Goal: Navigation & Orientation: Understand site structure

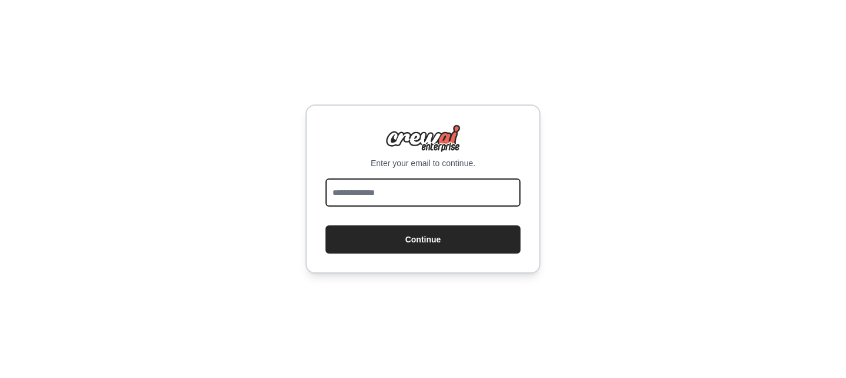
click at [461, 193] on input "email" at bounding box center [422, 193] width 195 height 28
type input "**********"
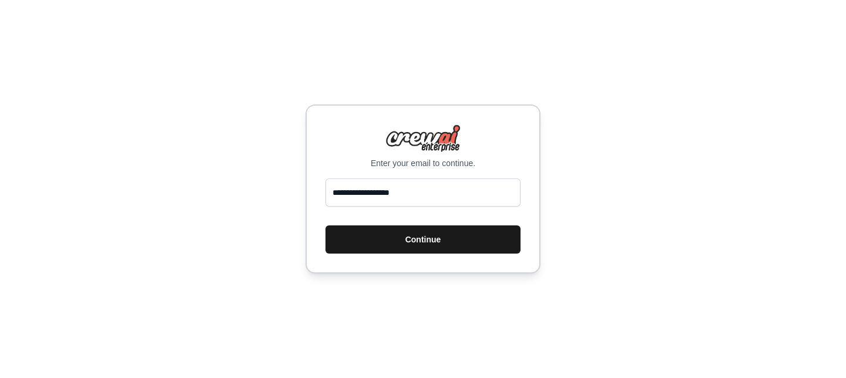
click at [435, 239] on button "Continue" at bounding box center [422, 240] width 195 height 28
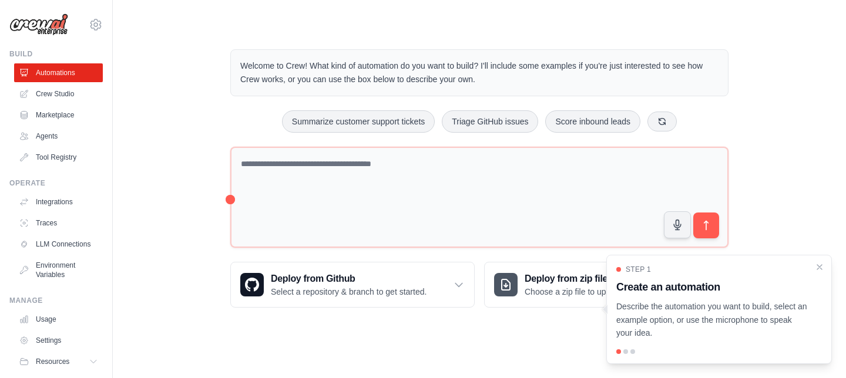
click at [495, 334] on main "Welcome to Crew! What kind of automation do you want to build? I'll include som…" at bounding box center [479, 169] width 733 height 338
click at [162, 186] on div "Welcome to Crew! What kind of automation do you want to build? I'll include som…" at bounding box center [480, 179] width 696 height 296
click at [62, 200] on link "Integrations" at bounding box center [59, 202] width 89 height 19
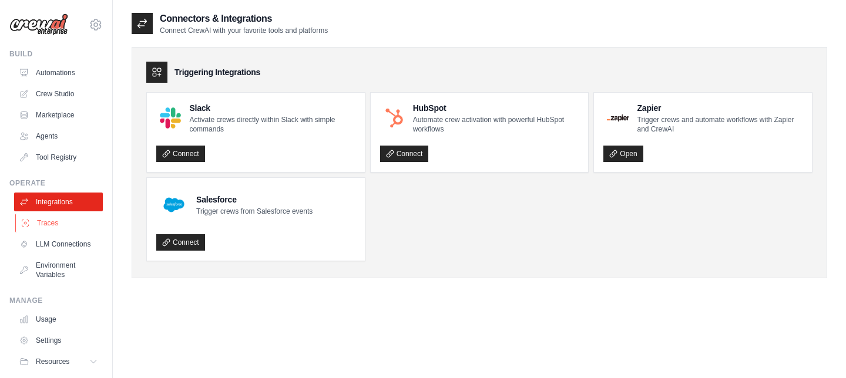
click at [52, 222] on link "Traces" at bounding box center [59, 223] width 89 height 19
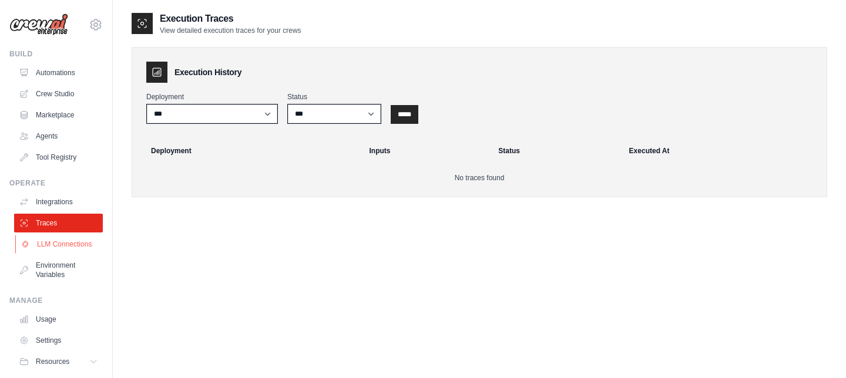
click at [53, 242] on link "LLM Connections" at bounding box center [59, 244] width 89 height 19
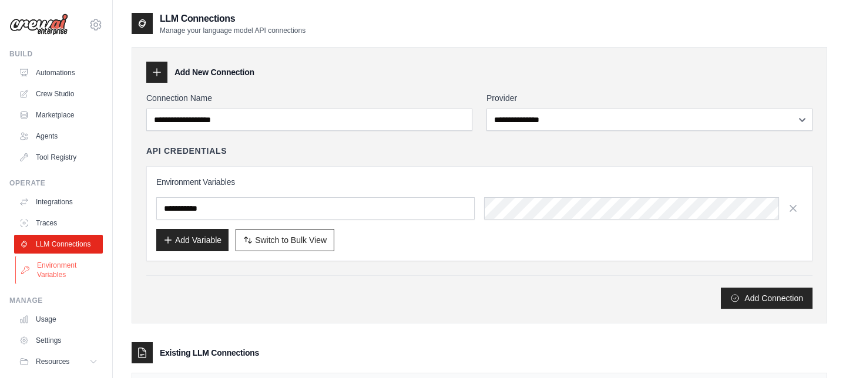
click at [50, 271] on link "Environment Variables" at bounding box center [59, 270] width 89 height 28
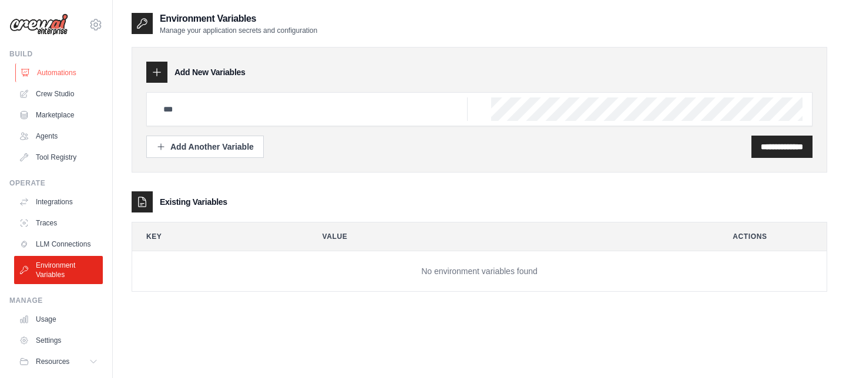
click at [57, 73] on link "Automations" at bounding box center [59, 72] width 89 height 19
